Goal: Task Accomplishment & Management: Use online tool/utility

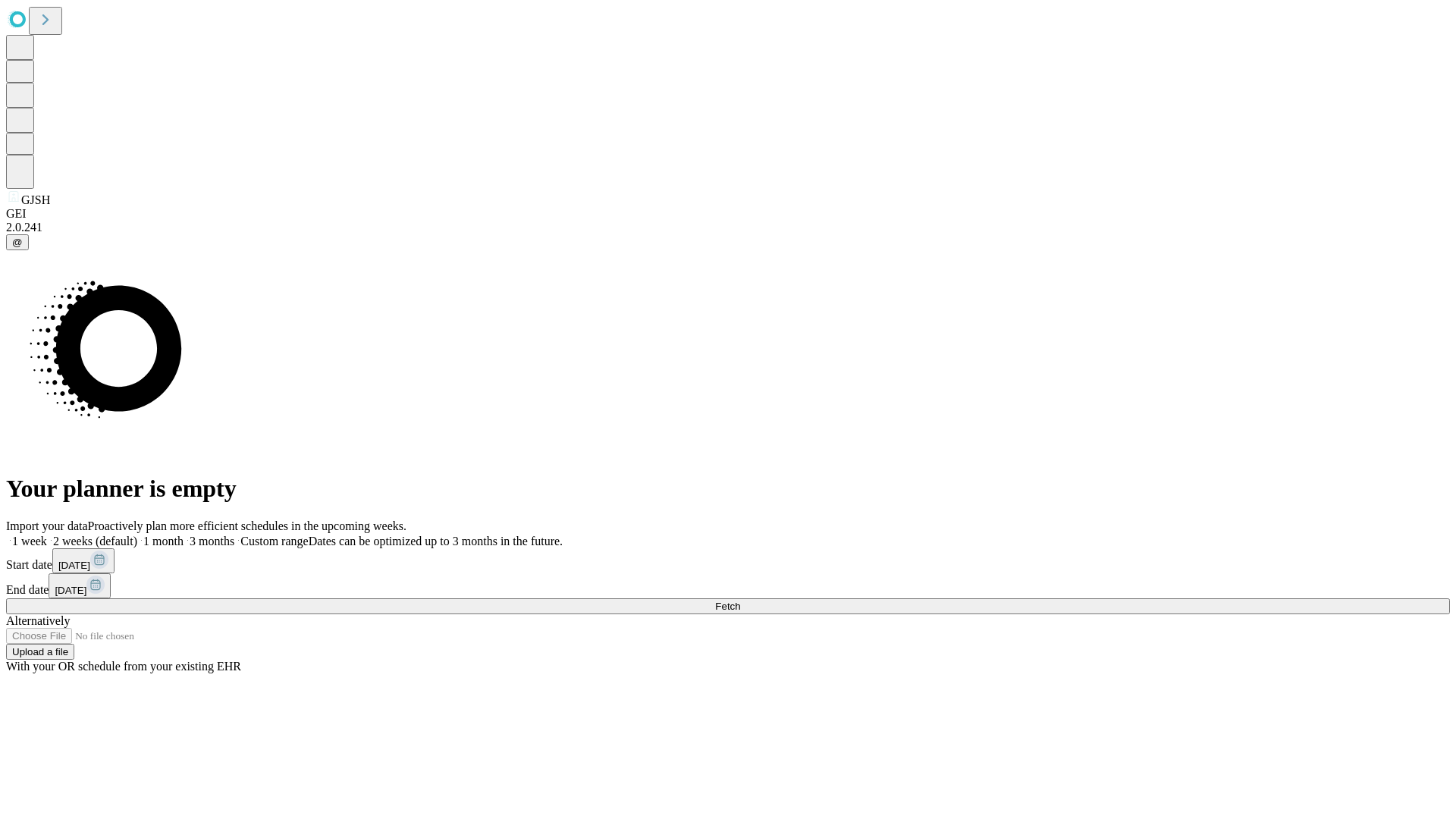
click at [184, 534] on label "1 month" at bounding box center [160, 541] width 46 height 13
click at [741, 601] on span "Fetch" at bounding box center [728, 606] width 25 height 12
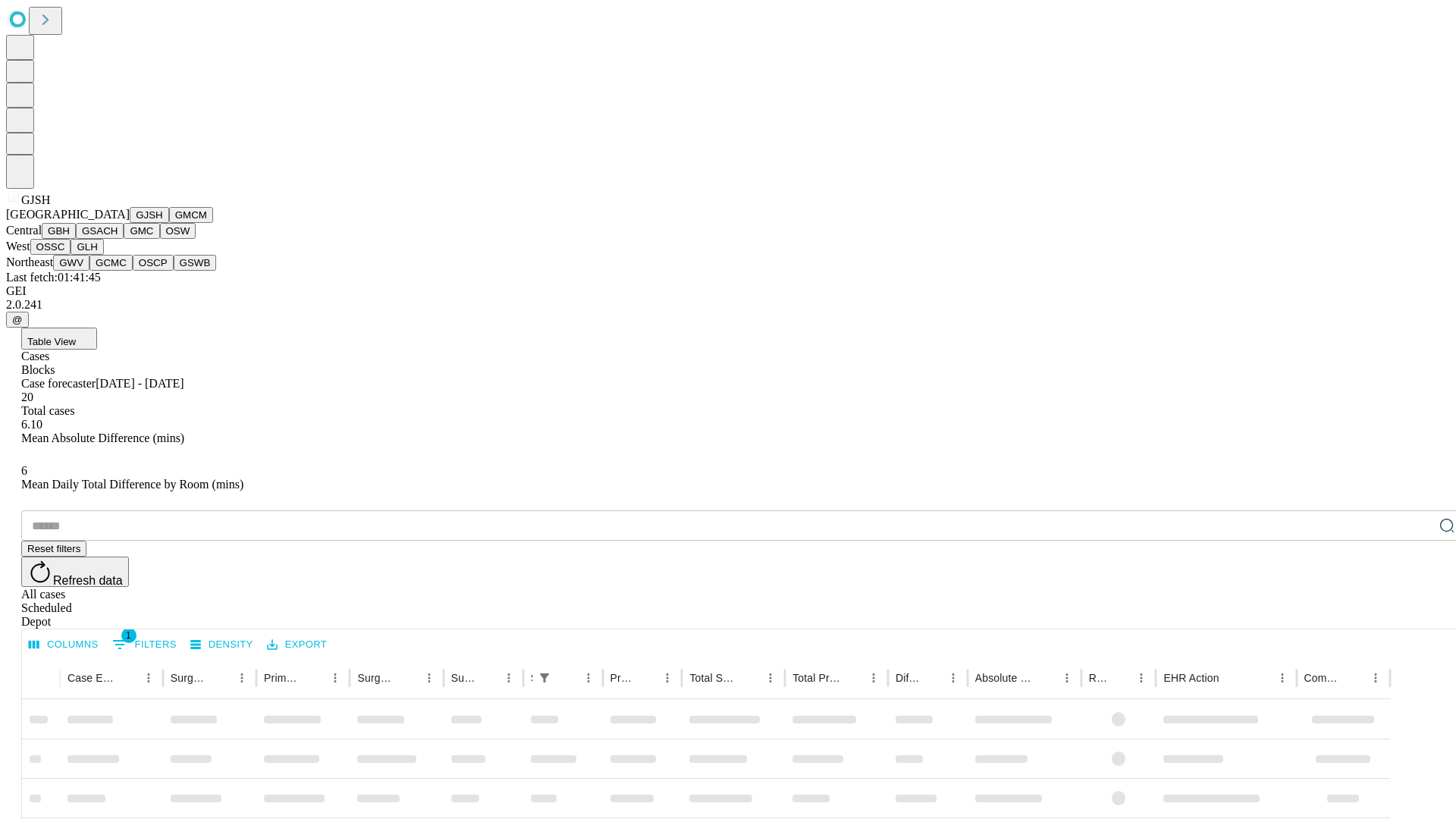
click at [169, 223] on button "GMCM" at bounding box center [191, 215] width 44 height 16
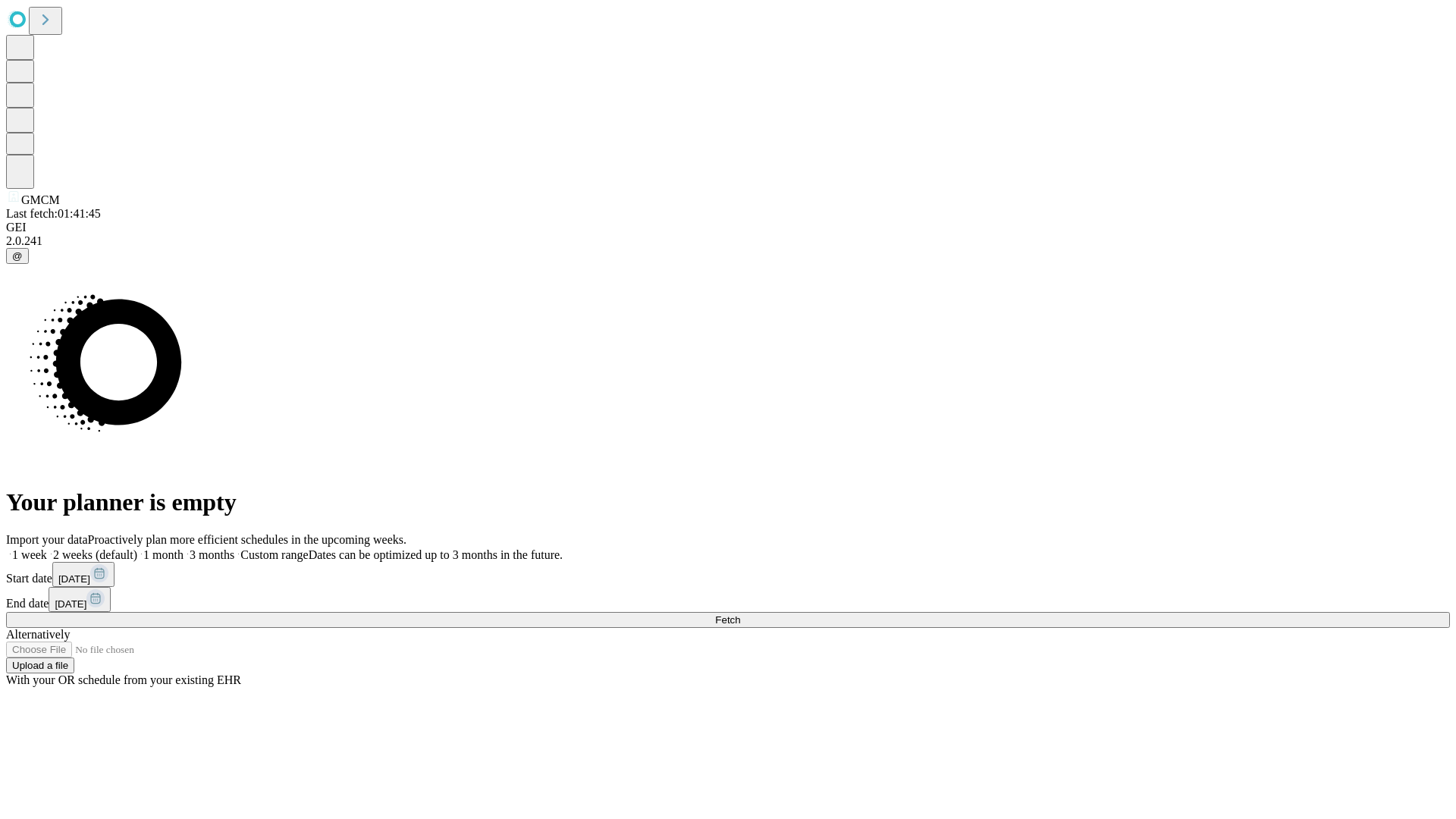
click at [184, 548] on label "1 month" at bounding box center [160, 554] width 46 height 13
click at [741, 614] on span "Fetch" at bounding box center [728, 620] width 25 height 12
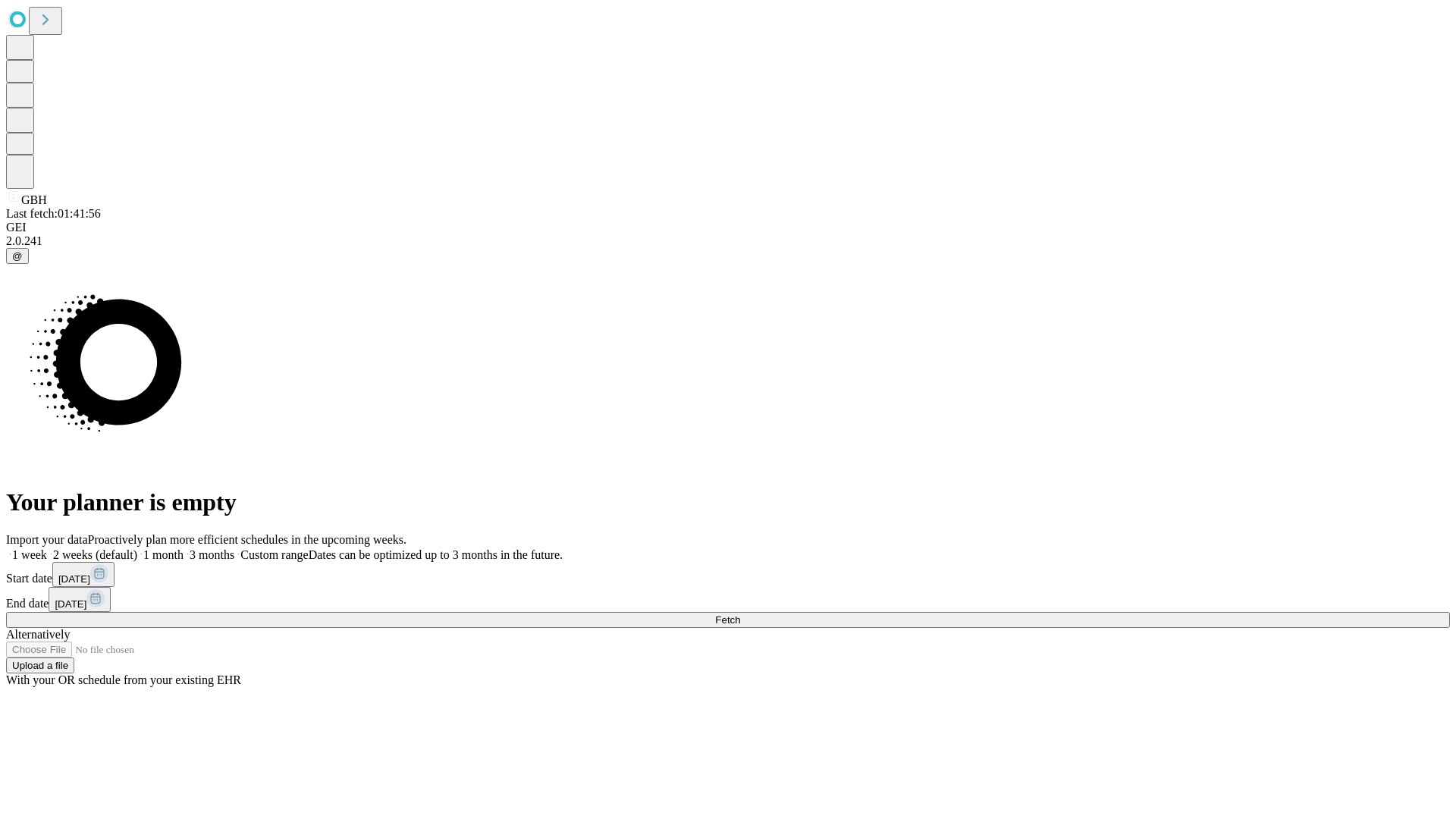
click at [184, 548] on label "1 month" at bounding box center [160, 554] width 46 height 13
click at [741, 614] on span "Fetch" at bounding box center [728, 620] width 25 height 12
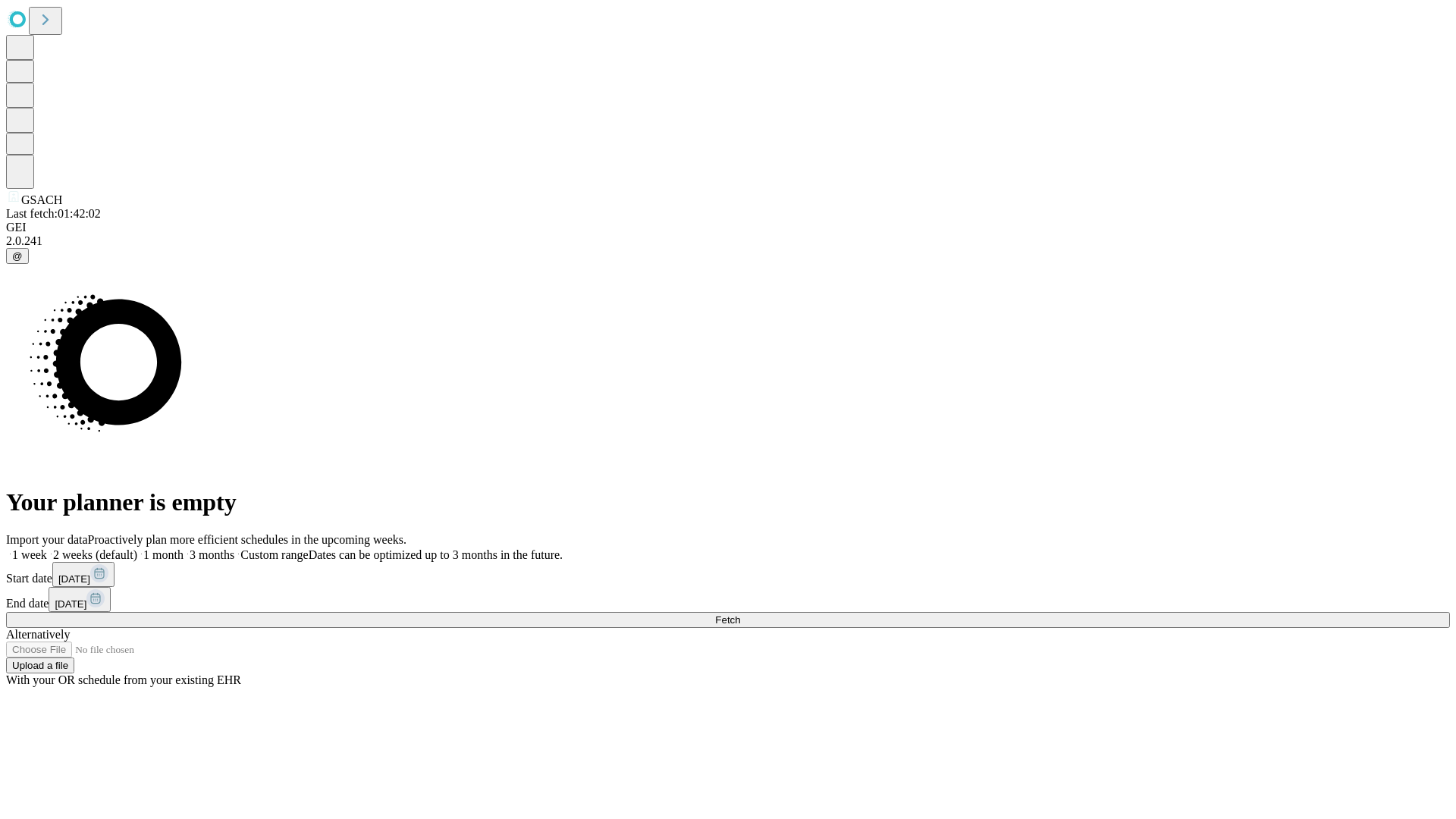
click at [184, 548] on label "1 month" at bounding box center [160, 554] width 46 height 13
click at [741, 614] on span "Fetch" at bounding box center [728, 620] width 25 height 12
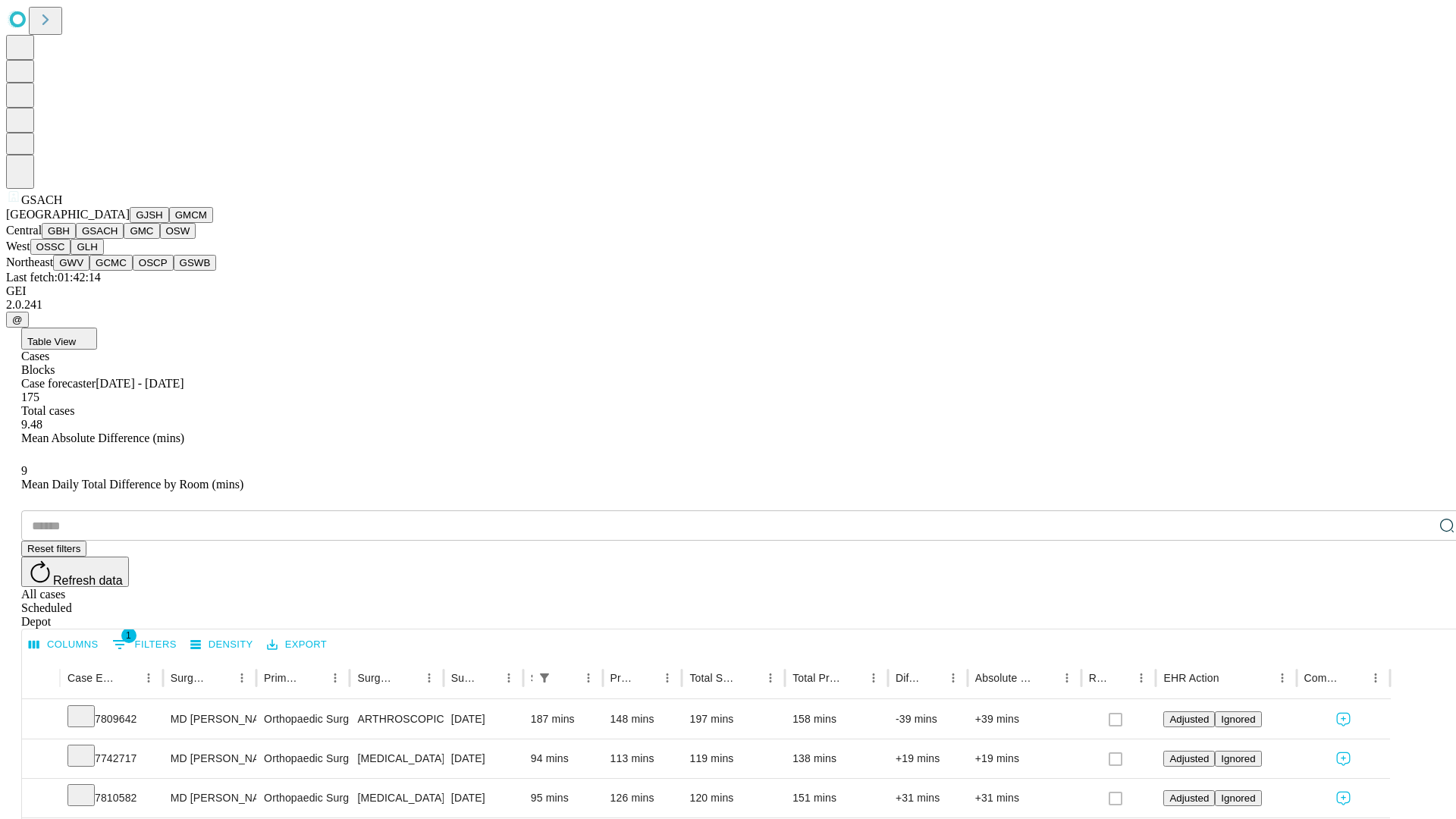
click at [124, 239] on button "GMC" at bounding box center [141, 231] width 35 height 16
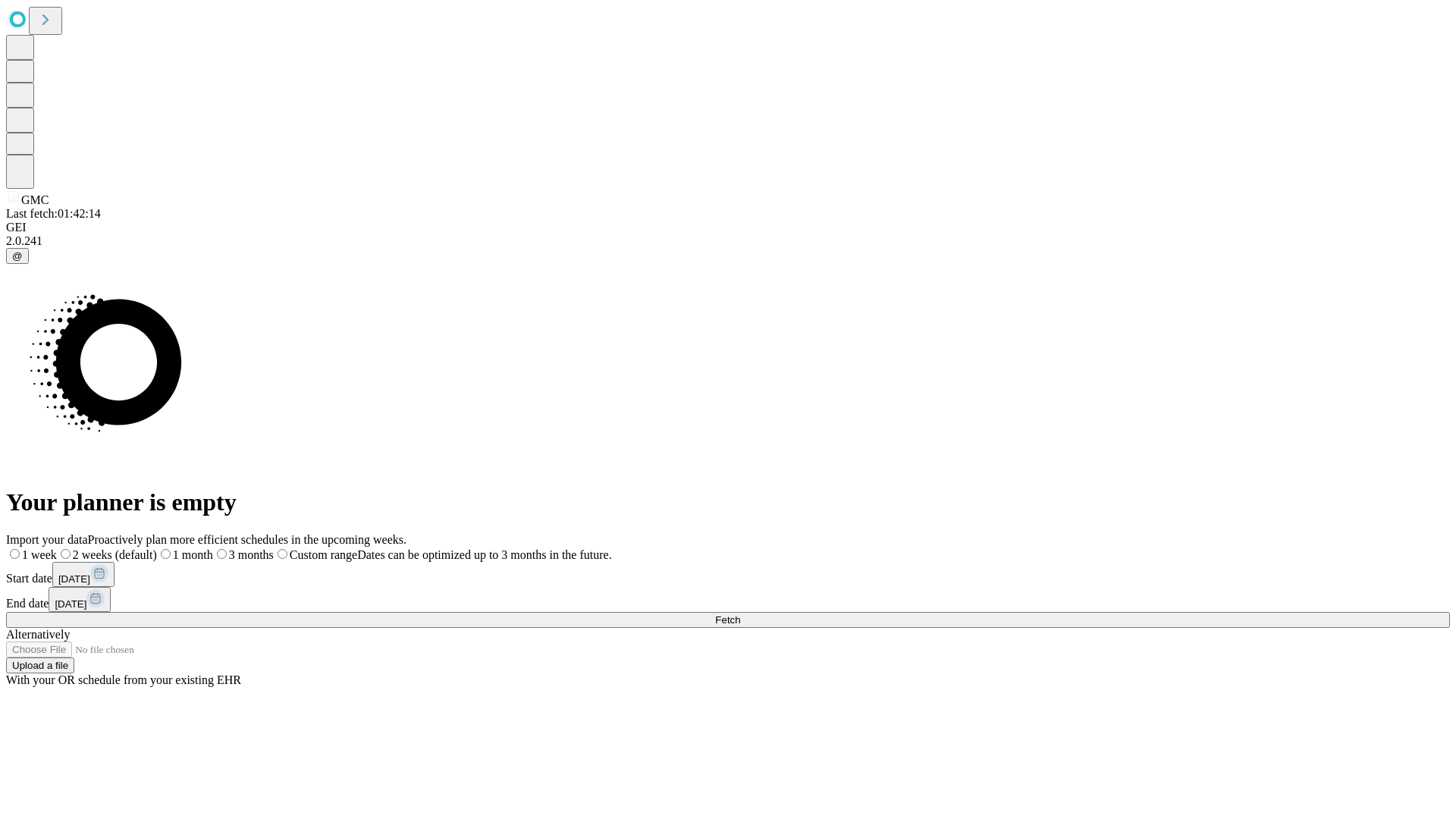
click at [214, 548] on label "1 month" at bounding box center [185, 554] width 56 height 13
click at [741, 614] on span "Fetch" at bounding box center [728, 620] width 25 height 12
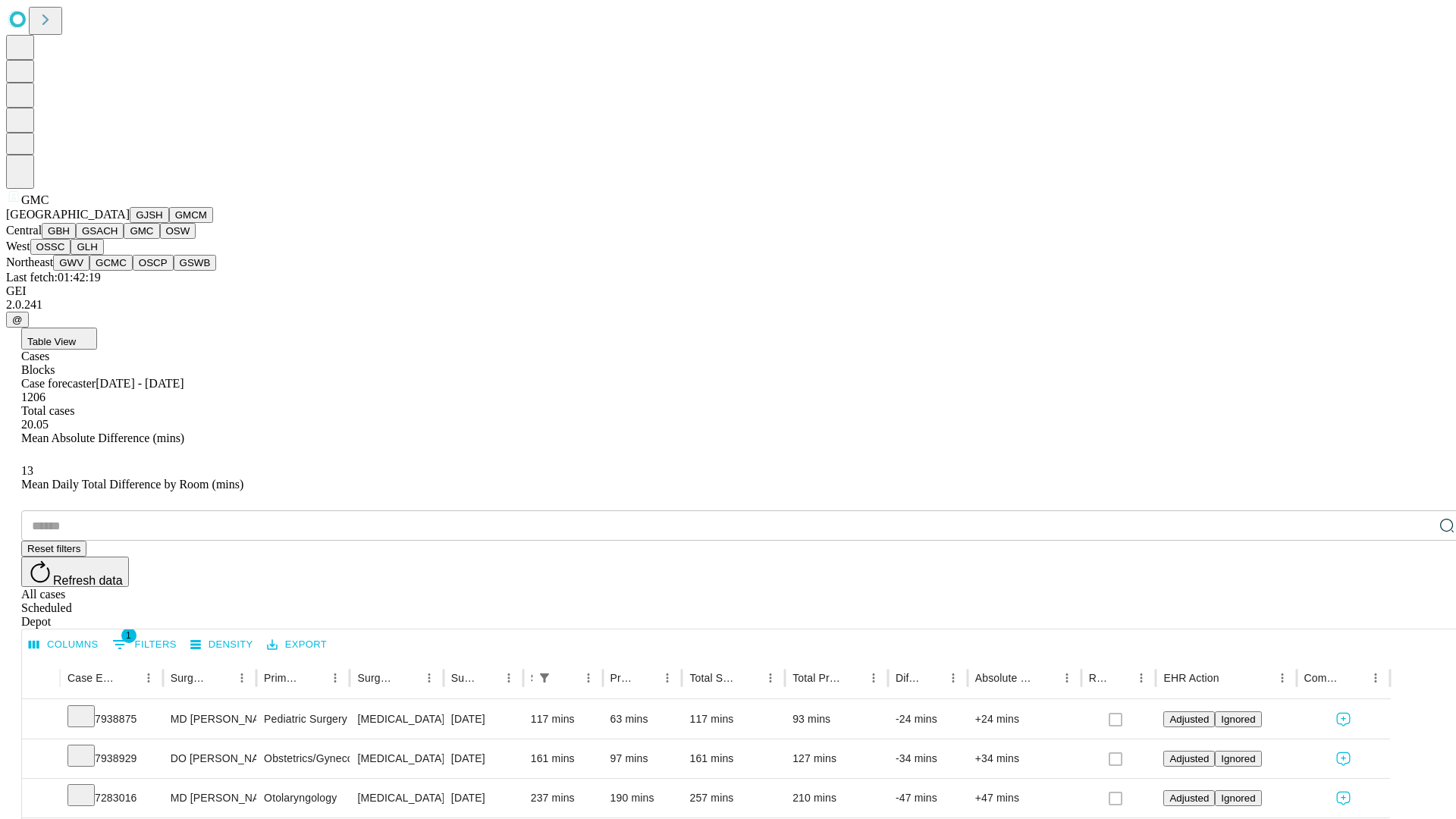
click at [160, 239] on button "OSW" at bounding box center [178, 231] width 36 height 16
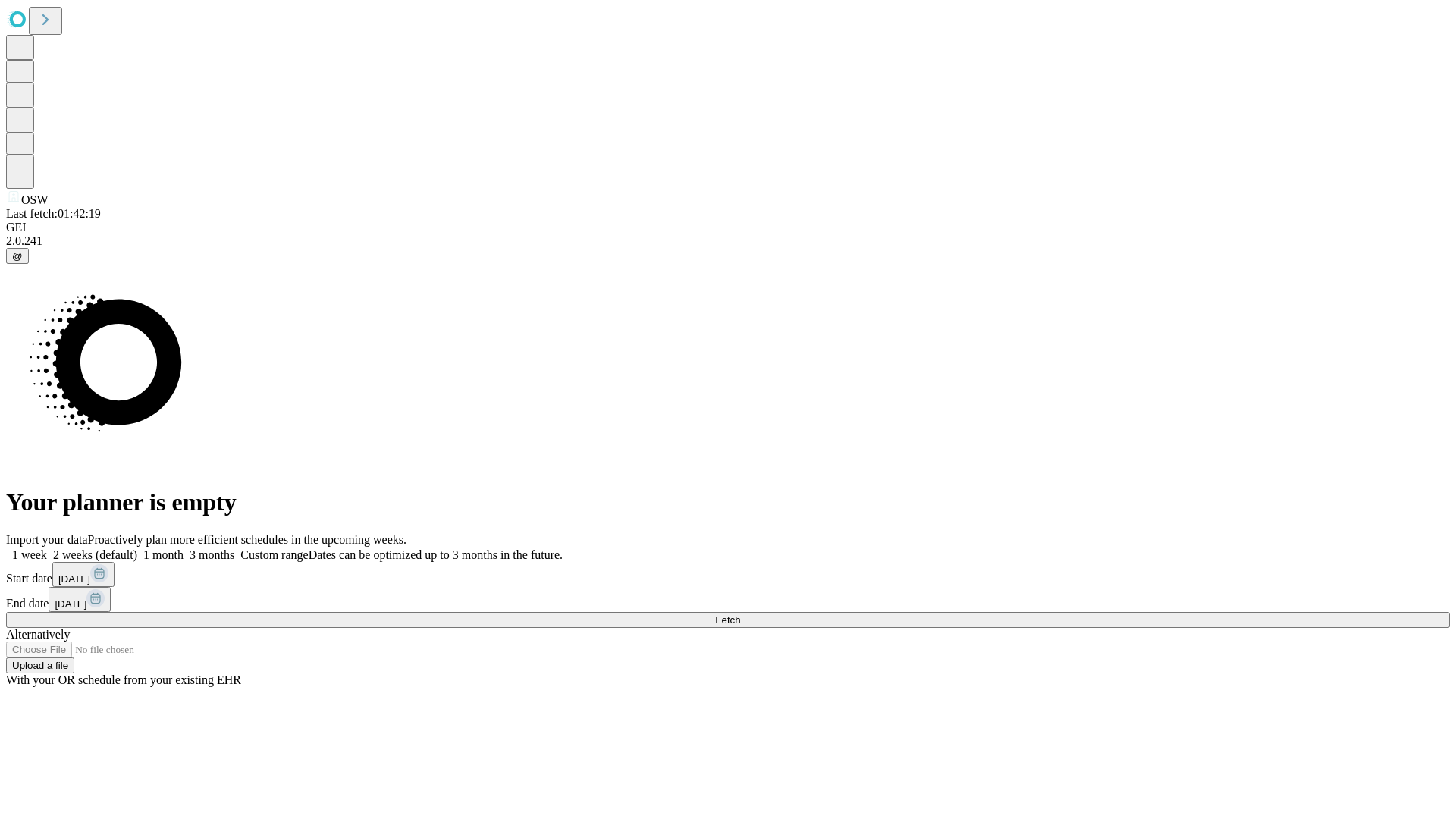
click at [184, 548] on label "1 month" at bounding box center [160, 554] width 46 height 13
click at [741, 614] on span "Fetch" at bounding box center [728, 620] width 25 height 12
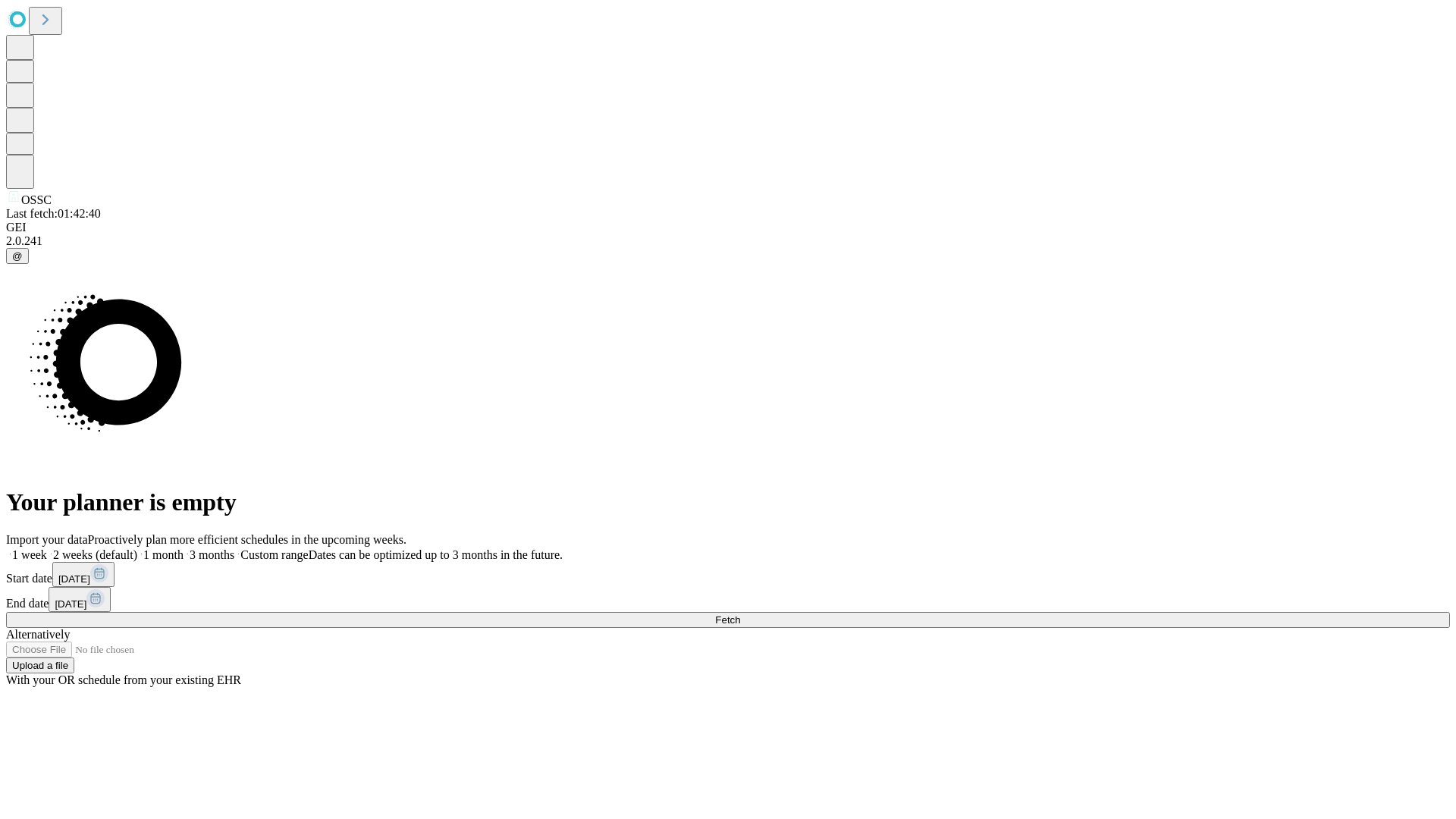
click at [184, 548] on label "1 month" at bounding box center [160, 554] width 46 height 13
click at [741, 614] on span "Fetch" at bounding box center [728, 620] width 25 height 12
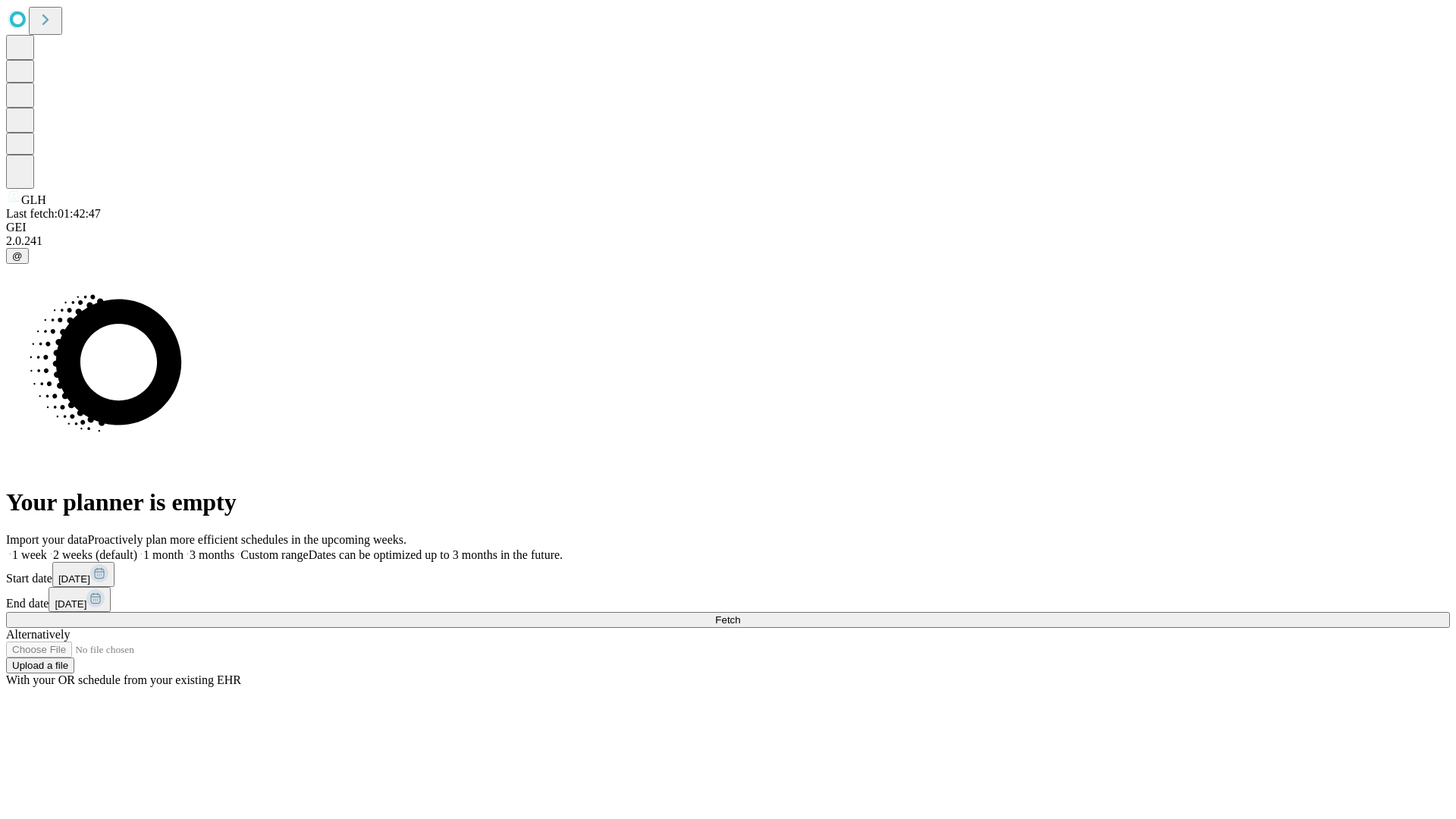
click at [184, 548] on label "1 month" at bounding box center [160, 554] width 46 height 13
click at [741, 614] on span "Fetch" at bounding box center [728, 620] width 25 height 12
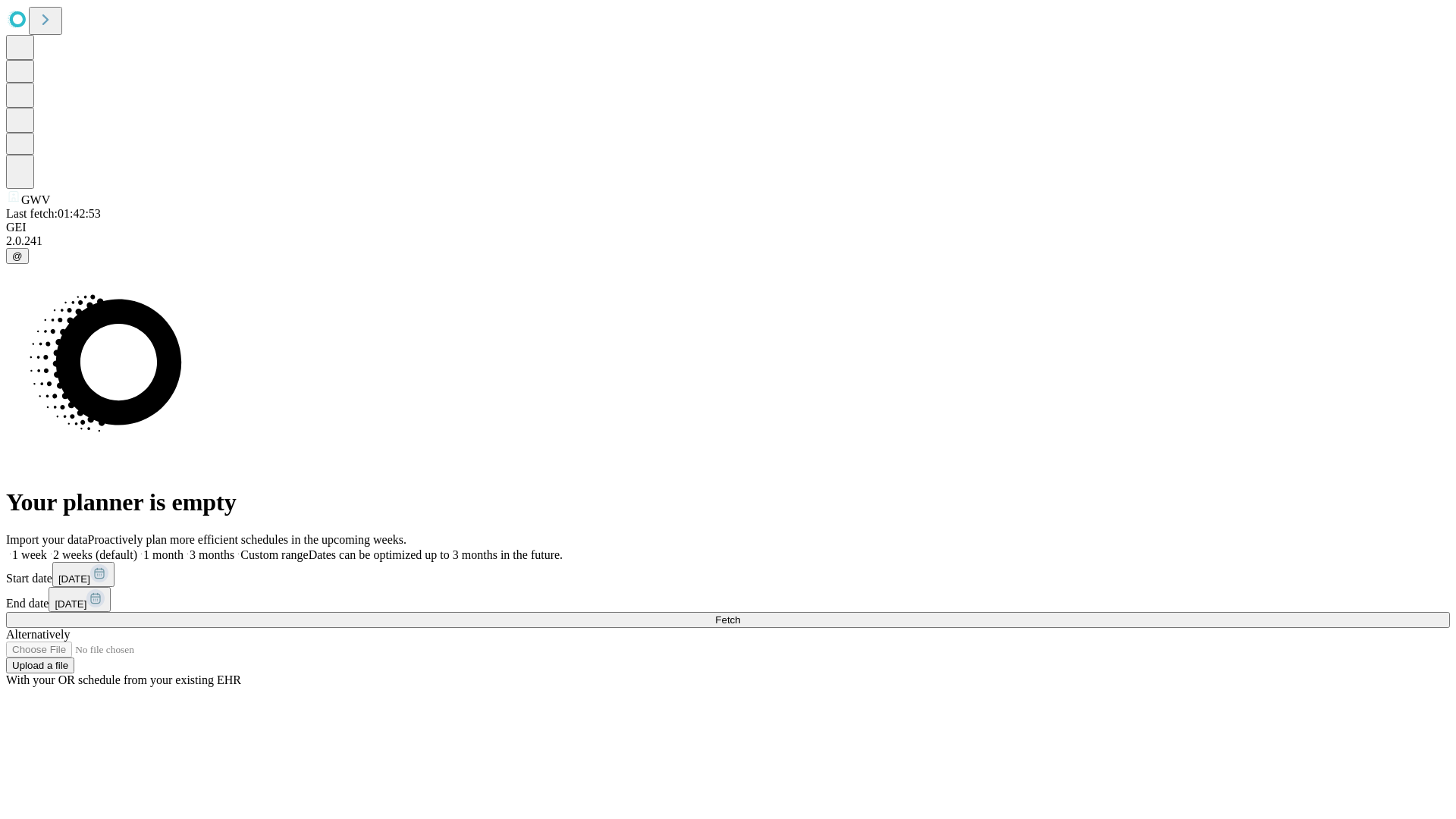
click at [741, 614] on span "Fetch" at bounding box center [728, 620] width 25 height 12
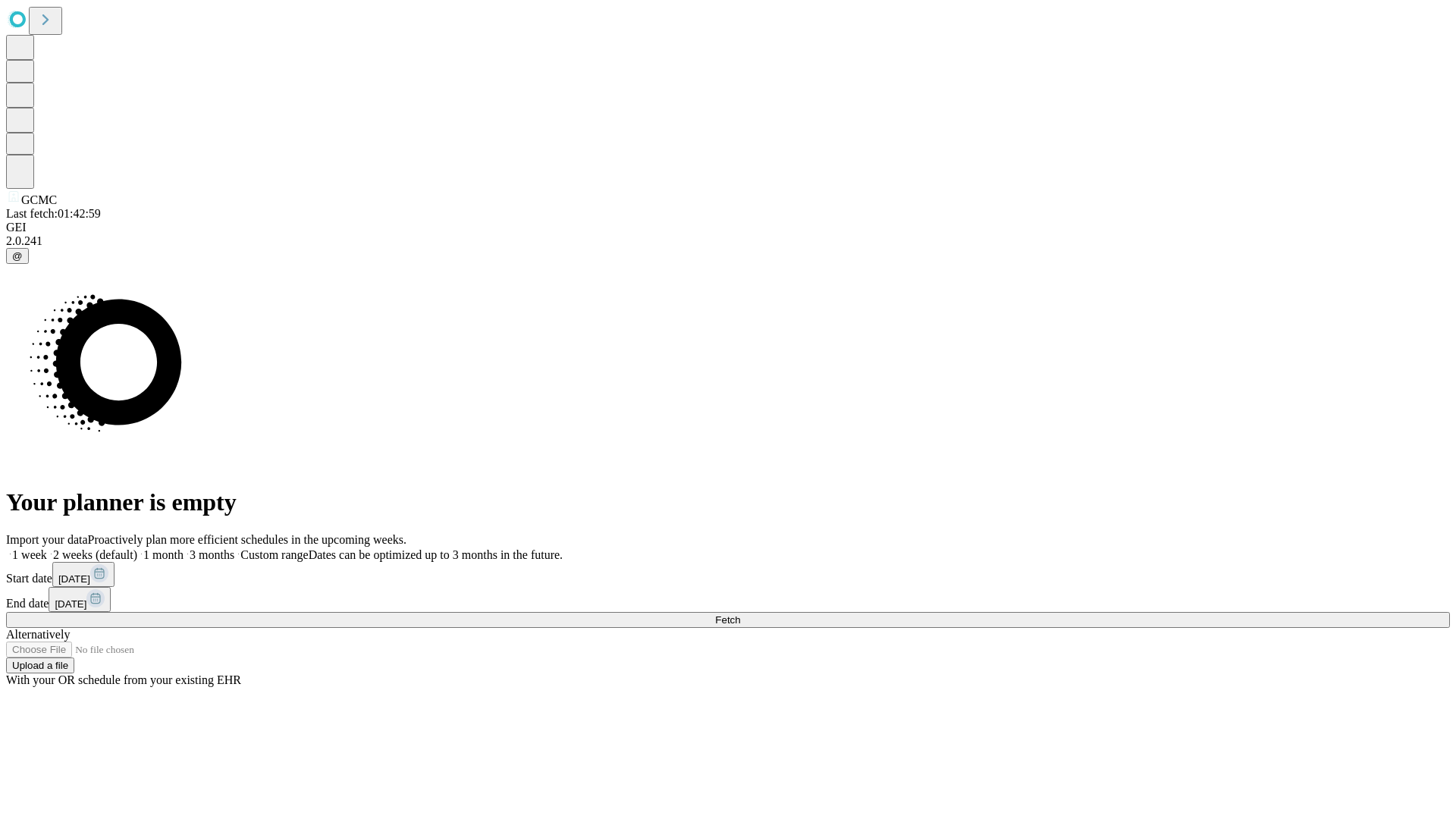
click at [184, 548] on label "1 month" at bounding box center [160, 554] width 46 height 13
click at [741, 614] on span "Fetch" at bounding box center [728, 620] width 25 height 12
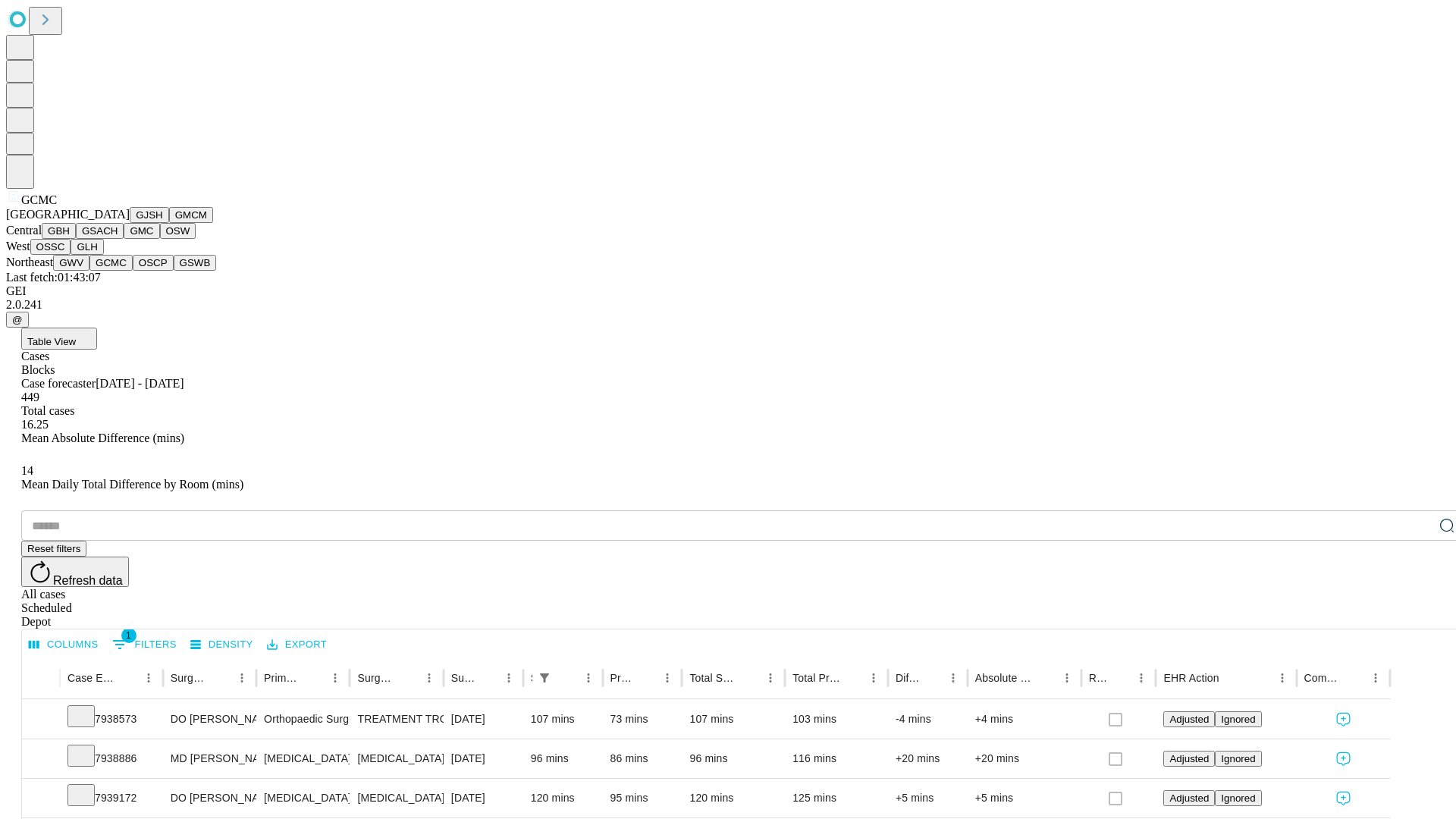
click at [133, 271] on button "OSCP" at bounding box center [153, 263] width 41 height 16
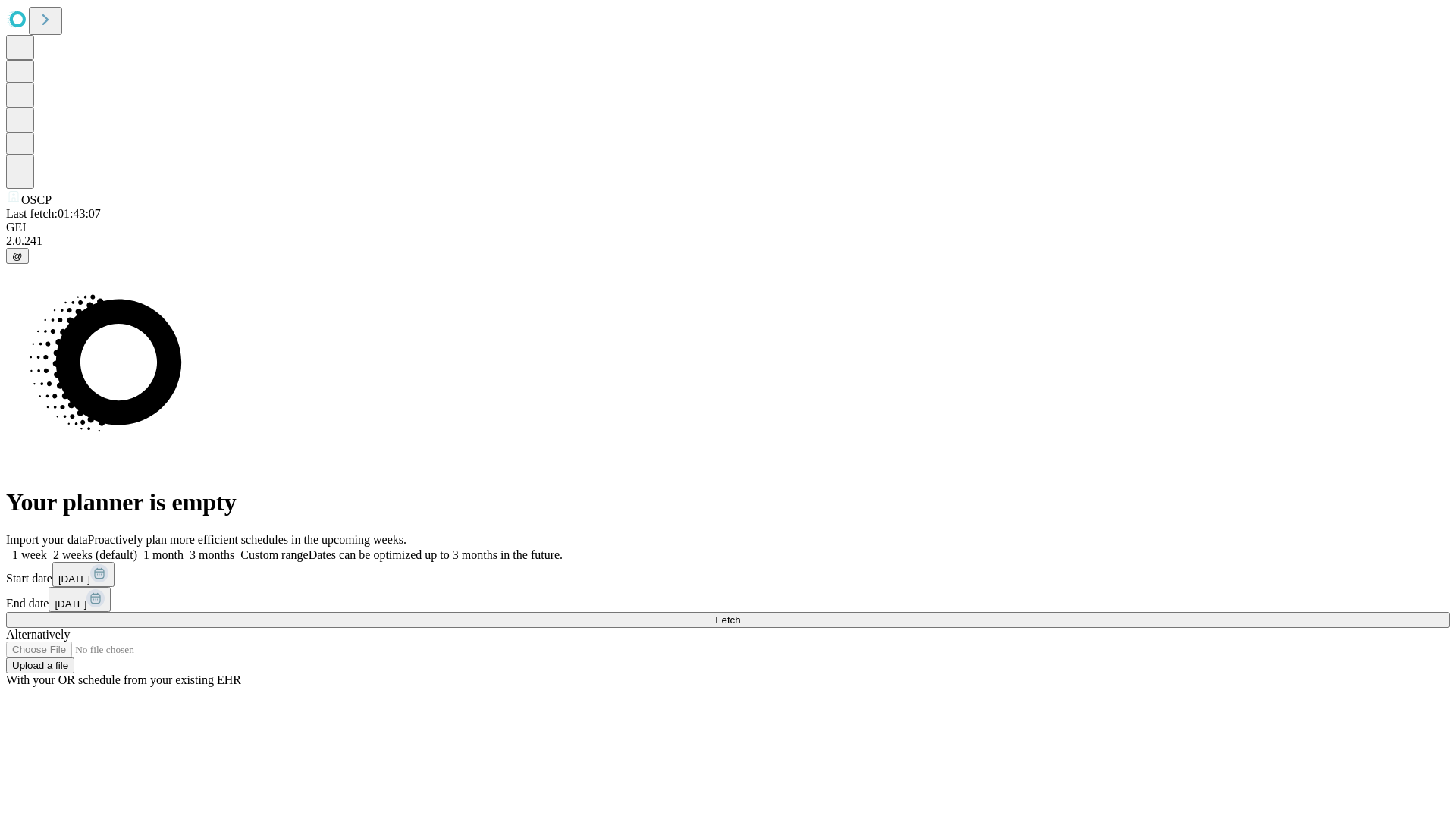
click at [184, 548] on label "1 month" at bounding box center [160, 554] width 46 height 13
click at [741, 614] on span "Fetch" at bounding box center [728, 620] width 25 height 12
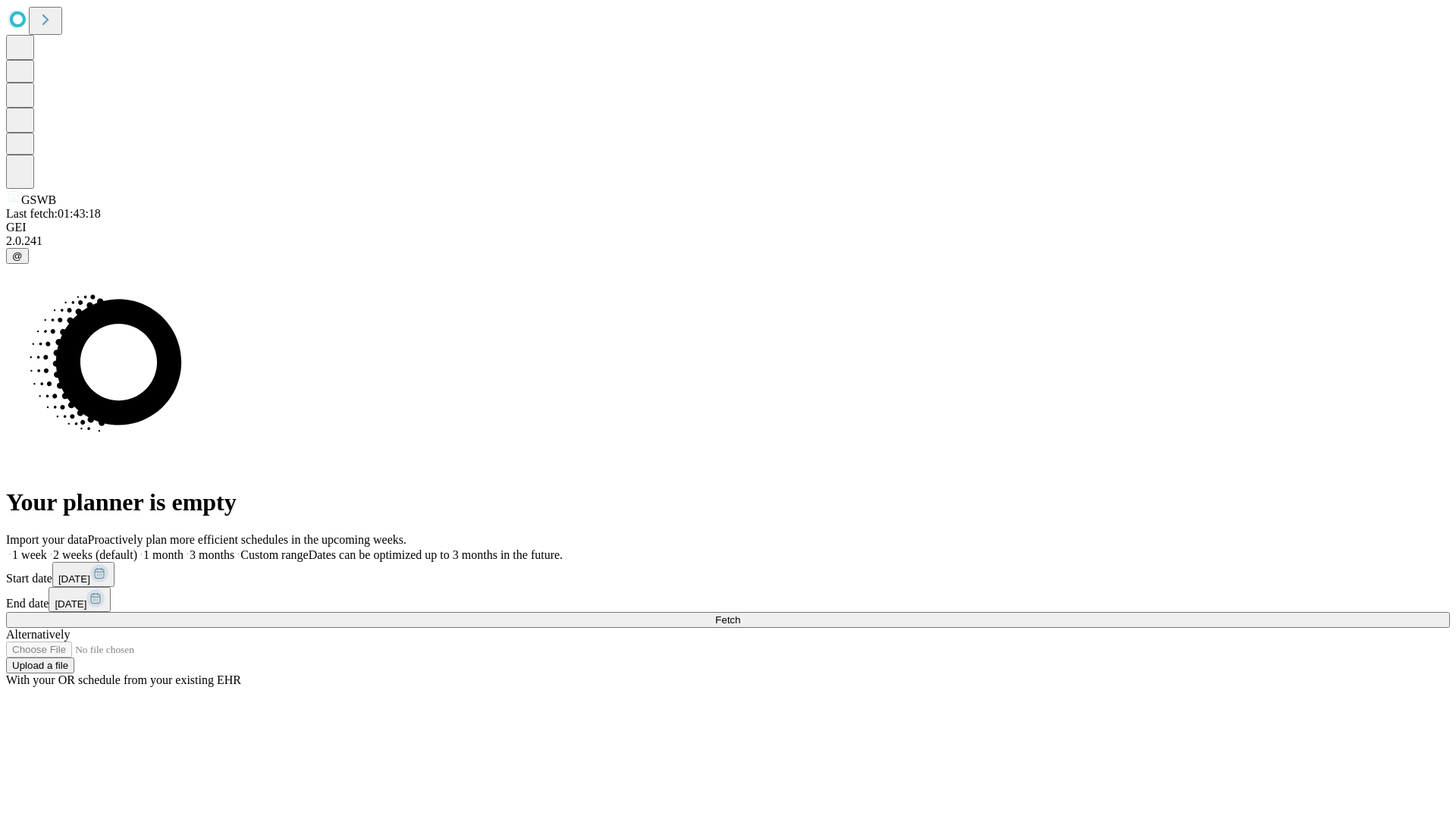
click at [184, 548] on label "1 month" at bounding box center [160, 554] width 46 height 13
click at [741, 614] on span "Fetch" at bounding box center [728, 620] width 25 height 12
